Goal: Find specific page/section: Find specific page/section

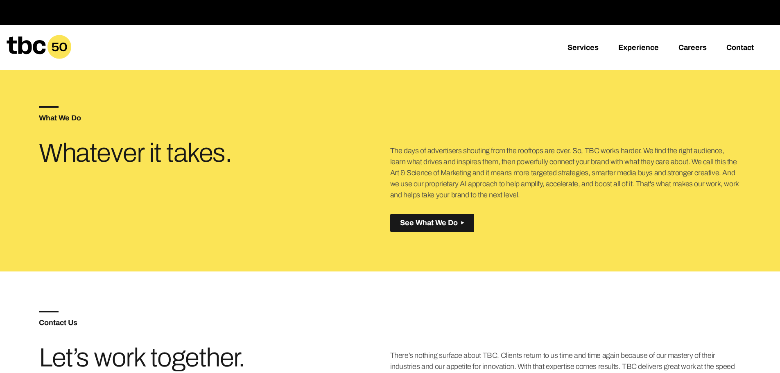
scroll to position [290, 0]
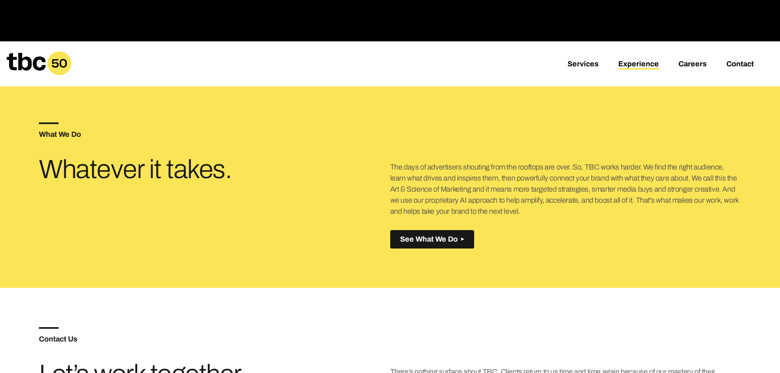
click at [642, 66] on link "Experience" at bounding box center [638, 65] width 41 height 10
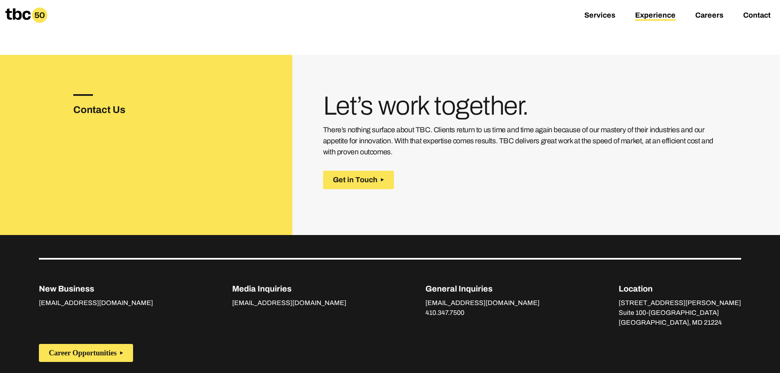
scroll to position [1467, 0]
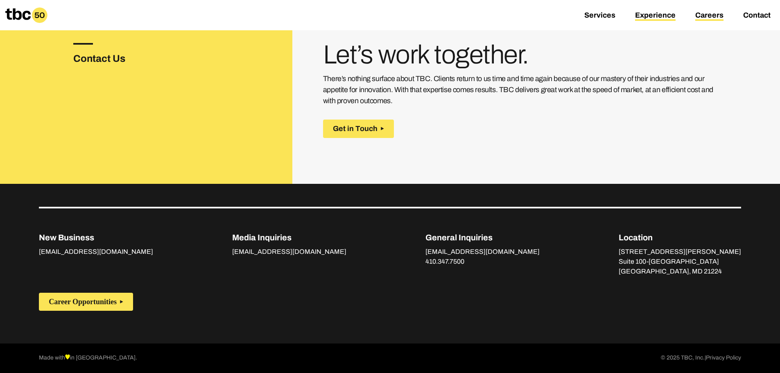
click at [714, 14] on link "Careers" at bounding box center [709, 16] width 28 height 10
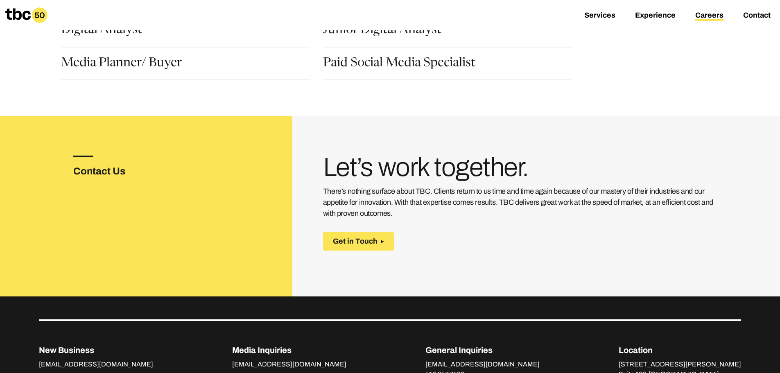
scroll to position [205, 0]
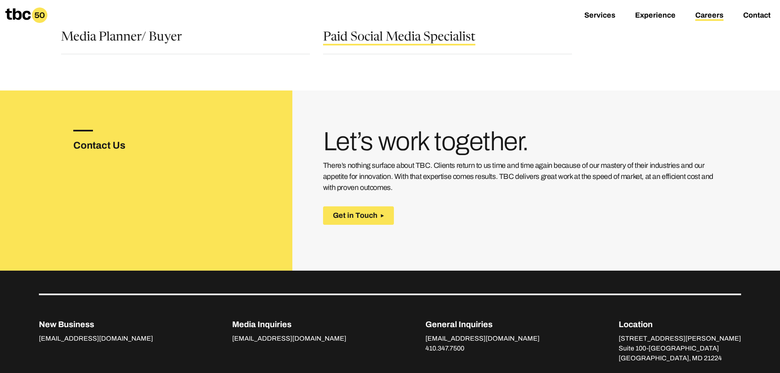
click at [393, 34] on link "Paid Social Media Specialist" at bounding box center [399, 39] width 152 height 14
